Goal: Transaction & Acquisition: Purchase product/service

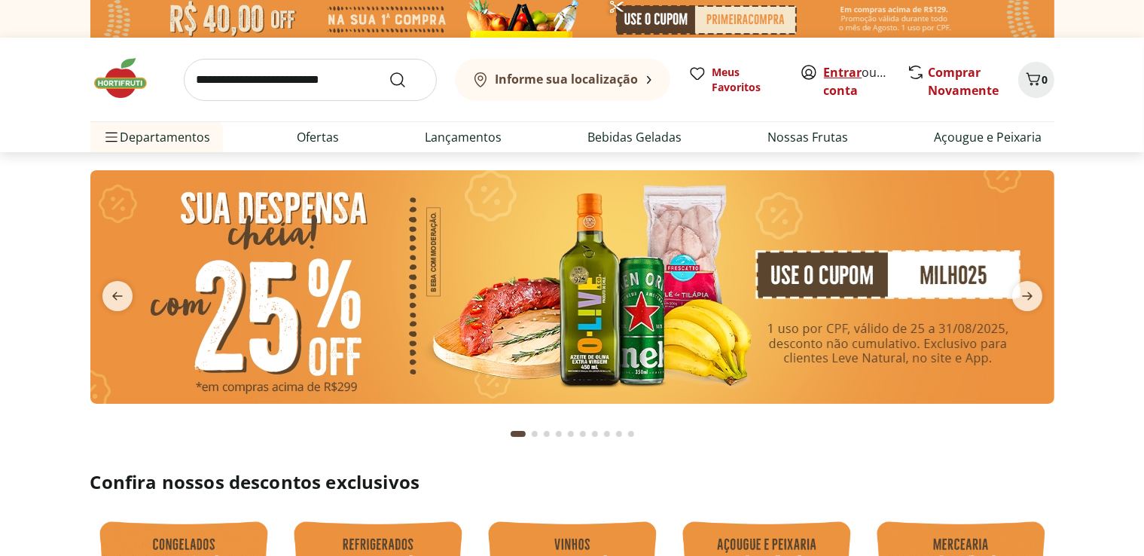
click at [847, 72] on link "Entrar" at bounding box center [843, 72] width 38 height 17
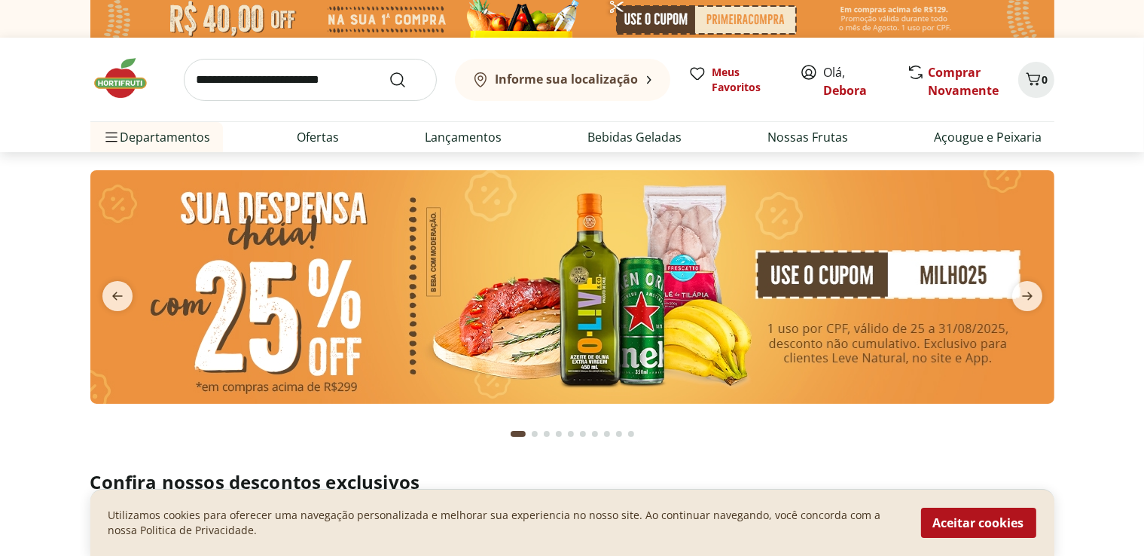
click at [605, 79] on b "Informe sua localização" at bounding box center [567, 79] width 143 height 17
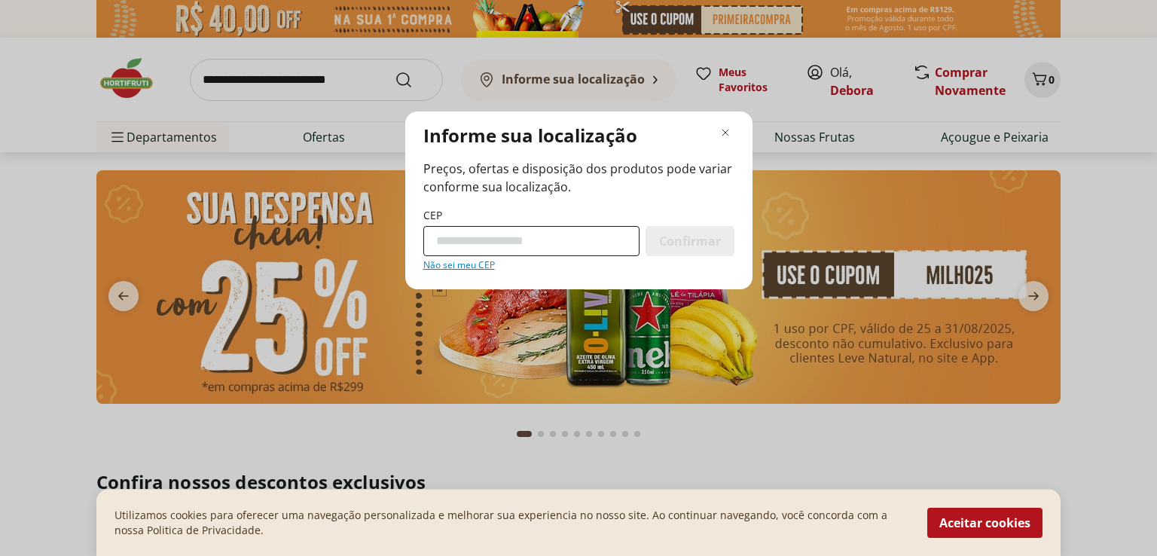
click at [518, 243] on input "CEP" at bounding box center [531, 241] width 216 height 30
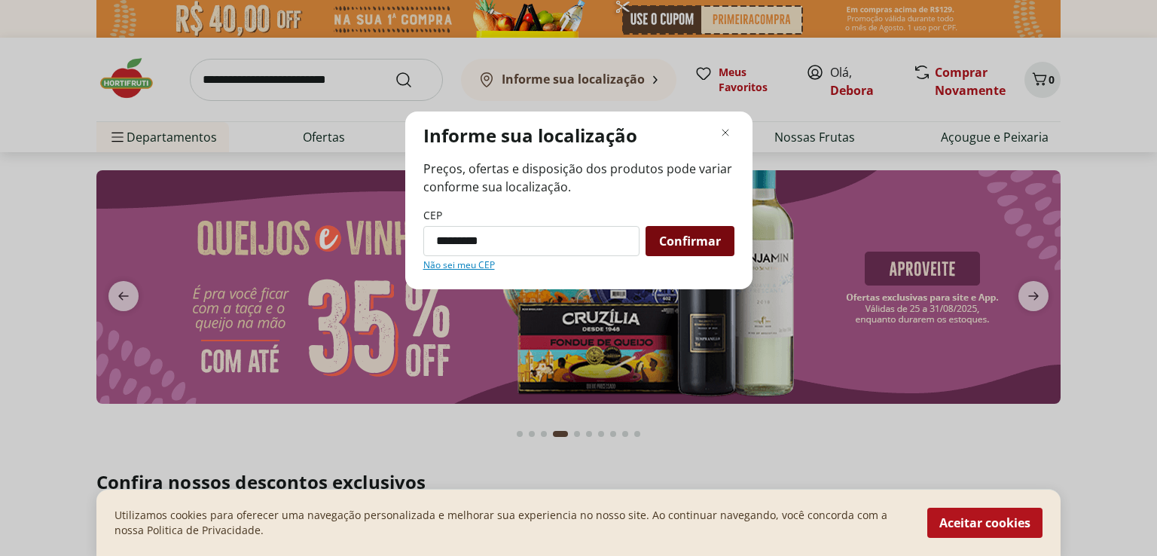
type input "*********"
click at [707, 241] on span "Confirmar" at bounding box center [690, 241] width 62 height 12
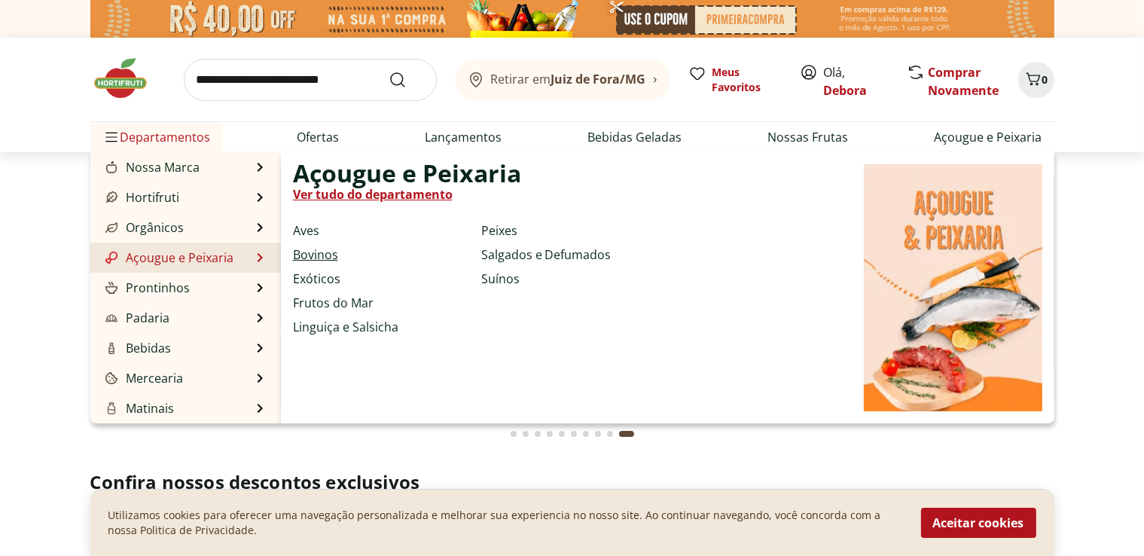
click at [328, 258] on link "Bovinos" at bounding box center [315, 255] width 45 height 18
select select "**********"
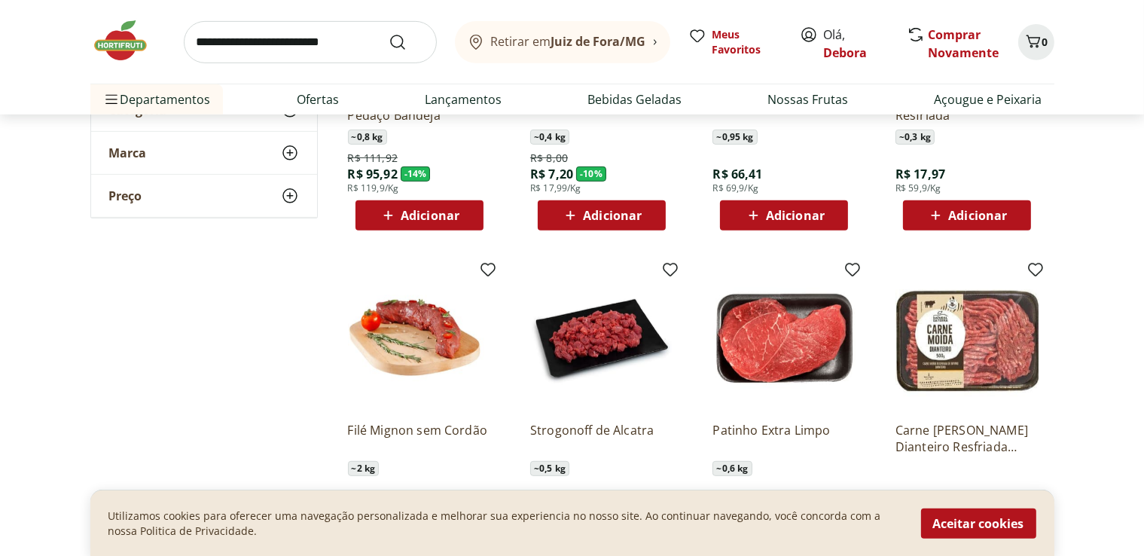
scroll to position [799, 0]
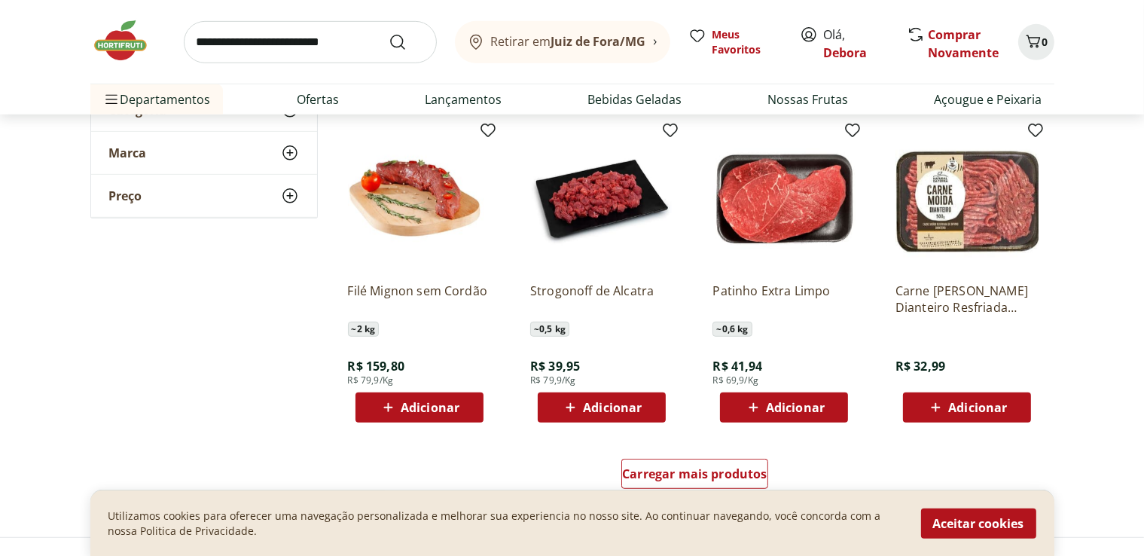
click at [412, 203] on img at bounding box center [419, 198] width 143 height 143
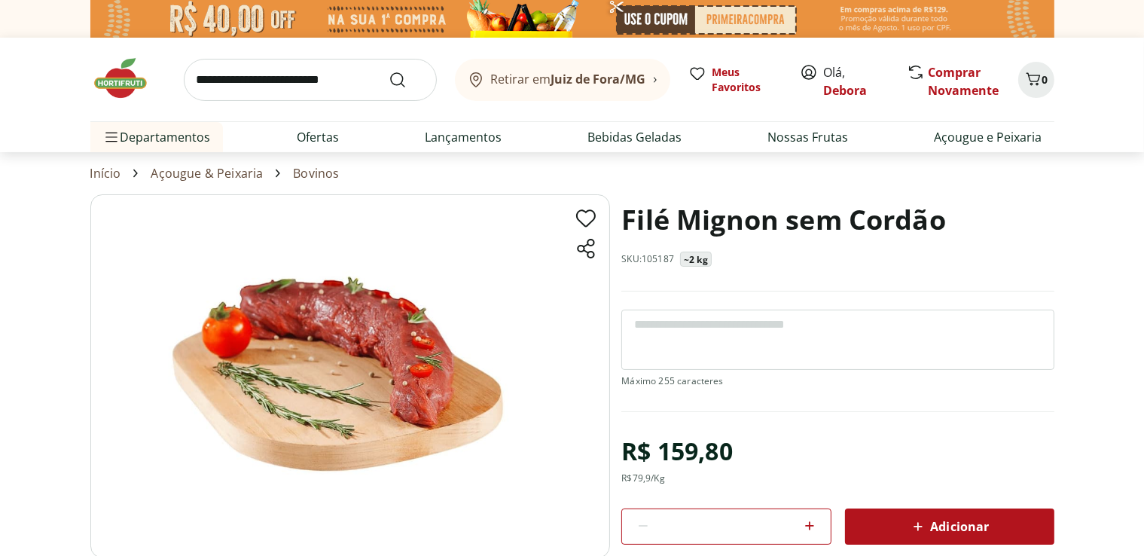
click at [810, 524] on icon at bounding box center [809, 525] width 9 height 9
click at [811, 524] on icon at bounding box center [809, 525] width 9 height 9
click at [811, 523] on icon at bounding box center [810, 526] width 18 height 18
click at [812, 523] on icon at bounding box center [810, 526] width 18 height 18
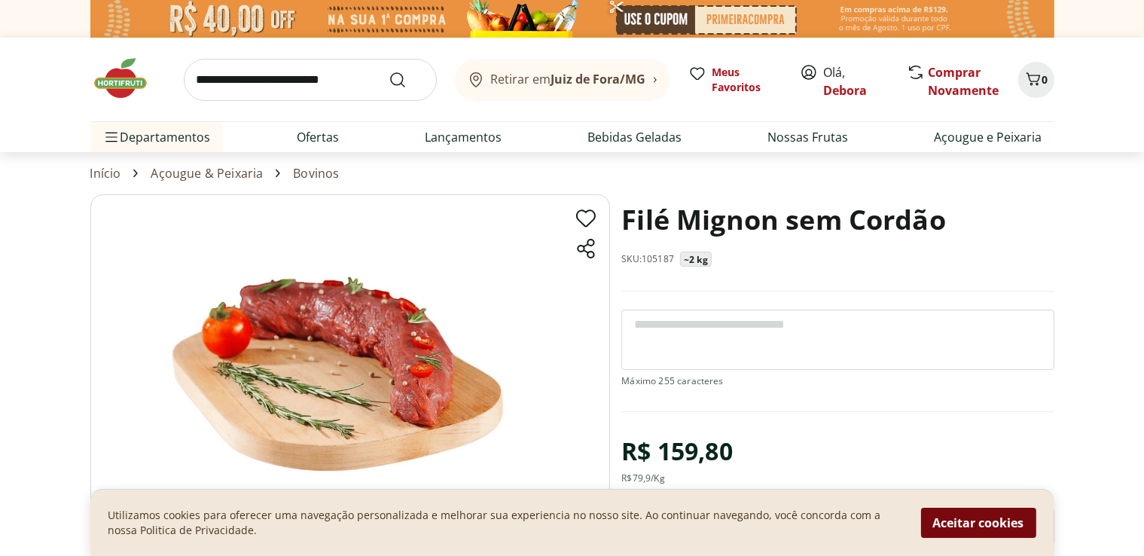
click at [976, 528] on button "Aceitar cookies" at bounding box center [978, 523] width 115 height 30
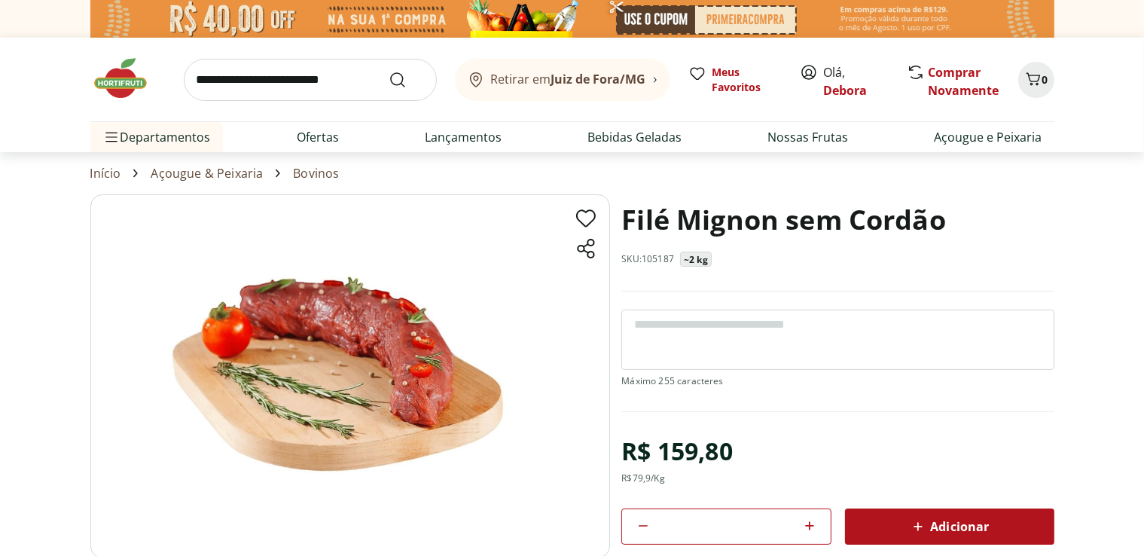
click at [1069, 313] on section "Filé Mignon sem Cordão SKU: 105187 ~2 kg R$ 159,80 R$ 79,9 /Kg * Adicionar PROD…" at bounding box center [572, 463] width 1144 height 539
click at [907, 533] on div "Adicionar" at bounding box center [949, 526] width 185 height 27
click at [808, 525] on icon at bounding box center [810, 526] width 18 height 18
type input "*"
click at [870, 531] on div "Adicionar" at bounding box center [949, 526] width 185 height 27
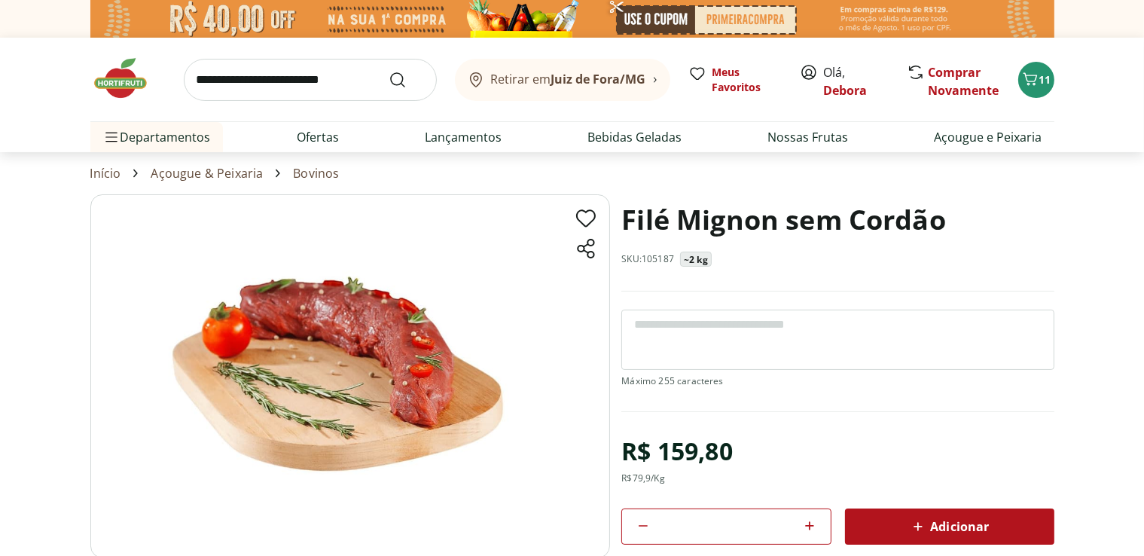
click at [1119, 28] on div at bounding box center [572, 19] width 1144 height 38
click at [1033, 79] on icon "Carrinho" at bounding box center [1030, 79] width 18 height 18
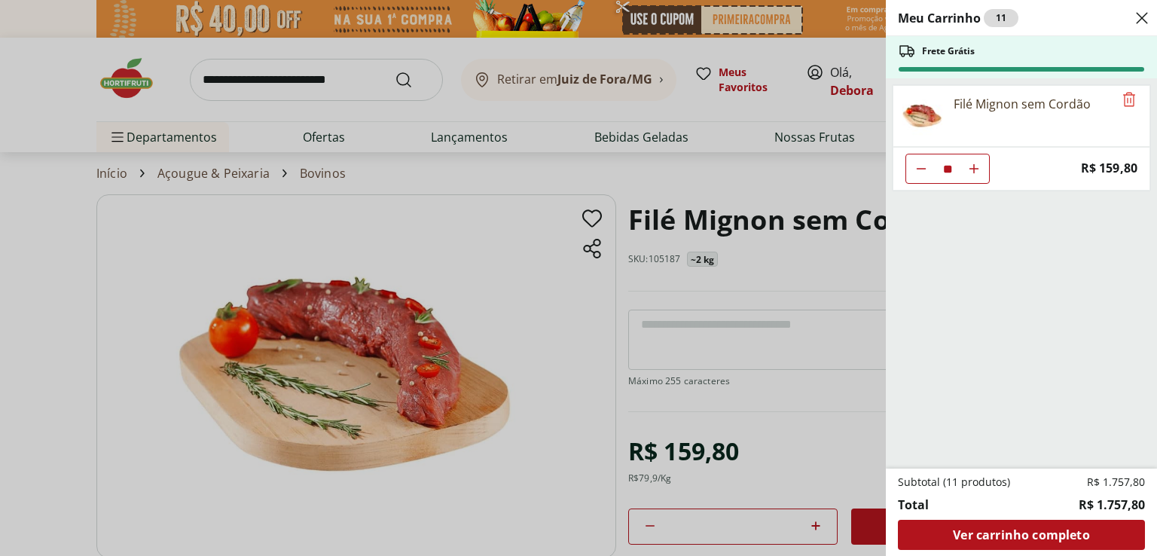
click at [923, 164] on icon "Diminuir Quantidade" at bounding box center [921, 169] width 12 height 12
click at [924, 164] on icon "Diminuir Quantidade" at bounding box center [921, 169] width 12 height 12
click at [924, 163] on icon "Diminuir Quantidade" at bounding box center [921, 169] width 12 height 12
click at [925, 163] on icon "Diminuir Quantidade" at bounding box center [921, 169] width 12 height 12
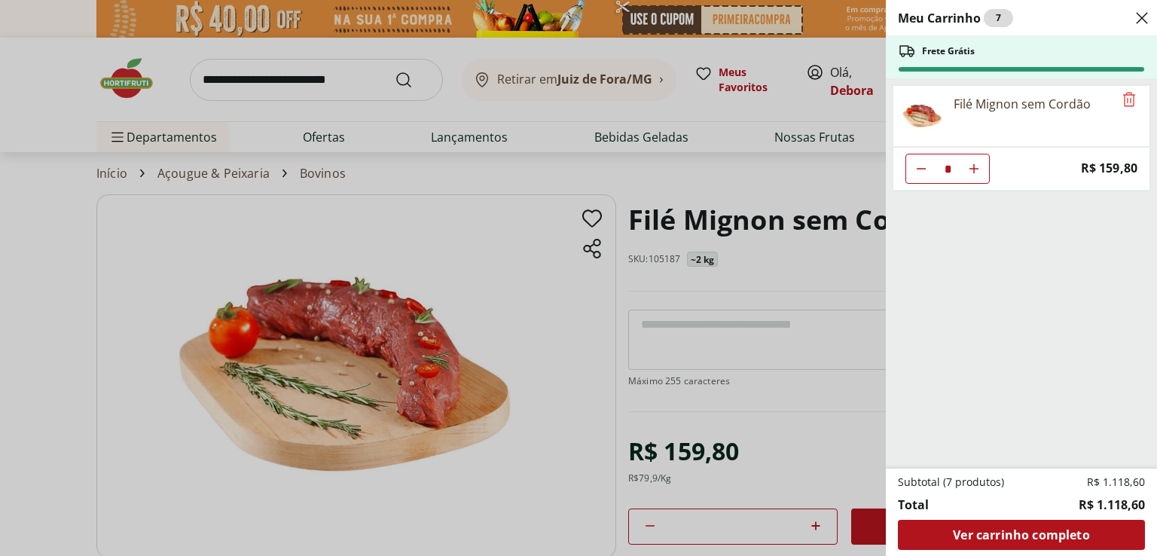
type input "*"
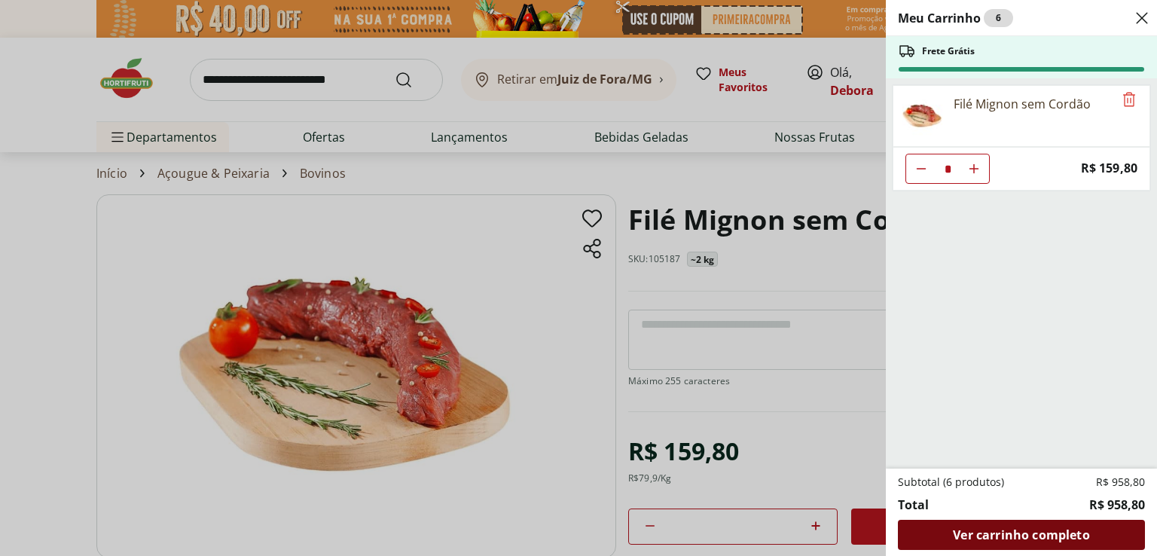
click at [1041, 534] on span "Ver carrinho completo" at bounding box center [1021, 535] width 136 height 12
